Goal: Task Accomplishment & Management: Manage account settings

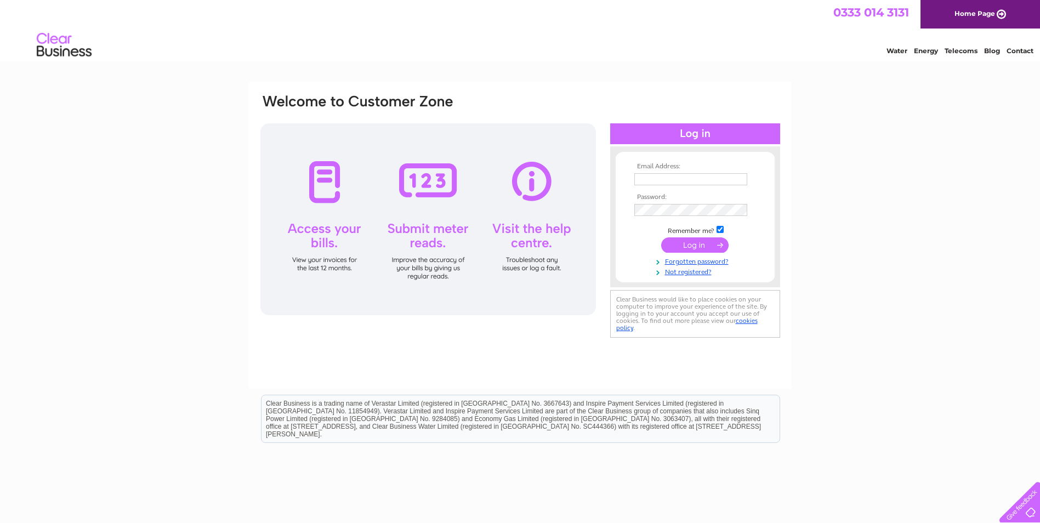
type input "[EMAIL_ADDRESS][DOMAIN_NAME][PERSON_NAME]"
click at [702, 247] on input "submit" at bounding box center [694, 244] width 67 height 15
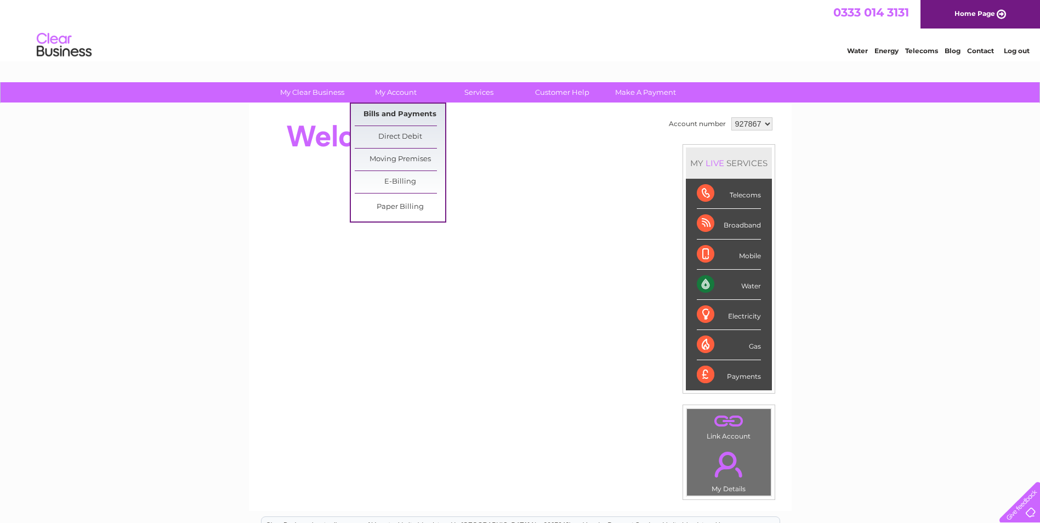
click at [396, 118] on link "Bills and Payments" at bounding box center [400, 115] width 90 height 22
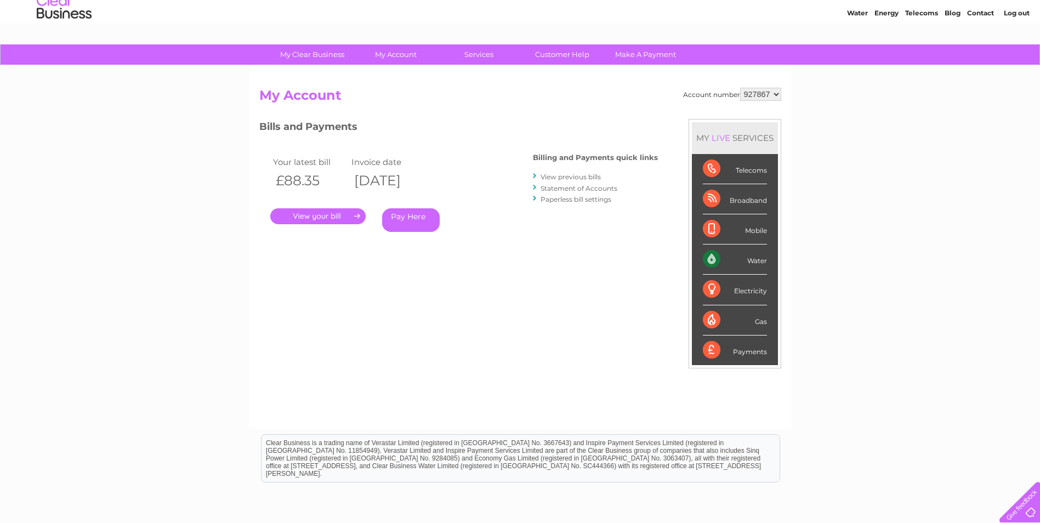
scroll to position [55, 0]
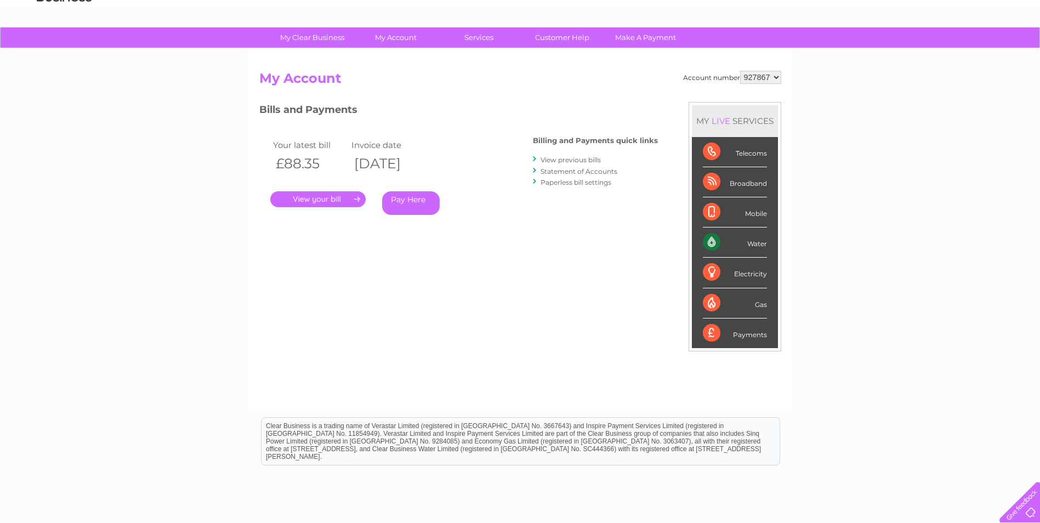
click at [329, 201] on link "." at bounding box center [317, 199] width 95 height 16
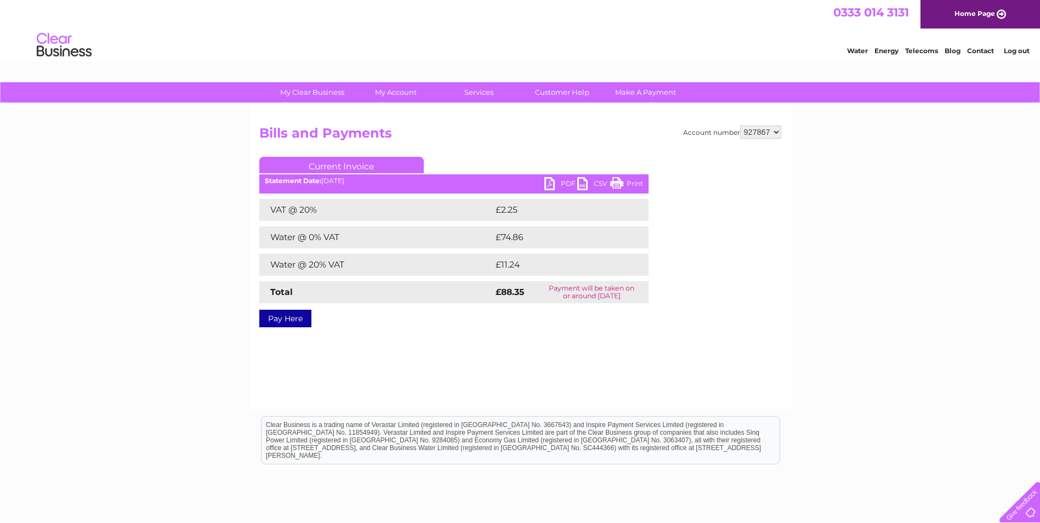
click at [569, 183] on link "PDF" at bounding box center [560, 185] width 33 height 16
